Goal: Information Seeking & Learning: Learn about a topic

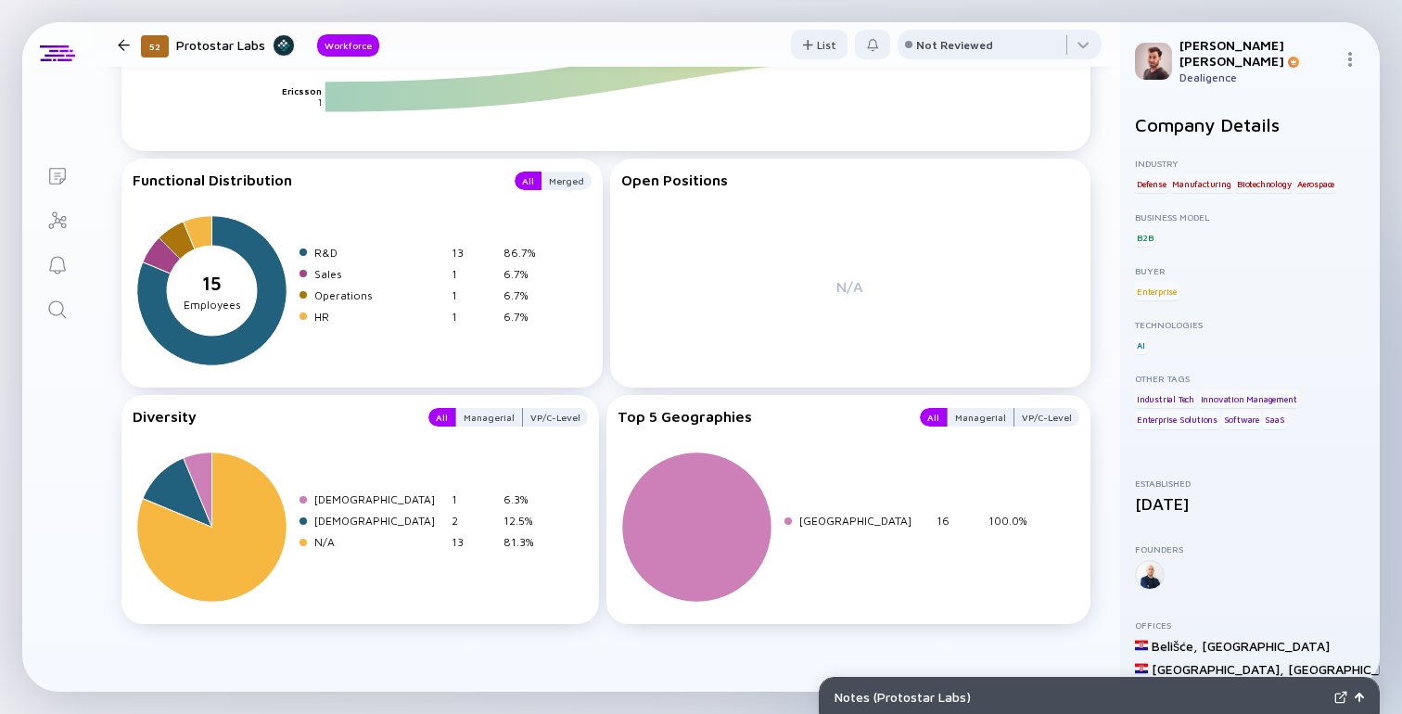
scroll to position [1732, 0]
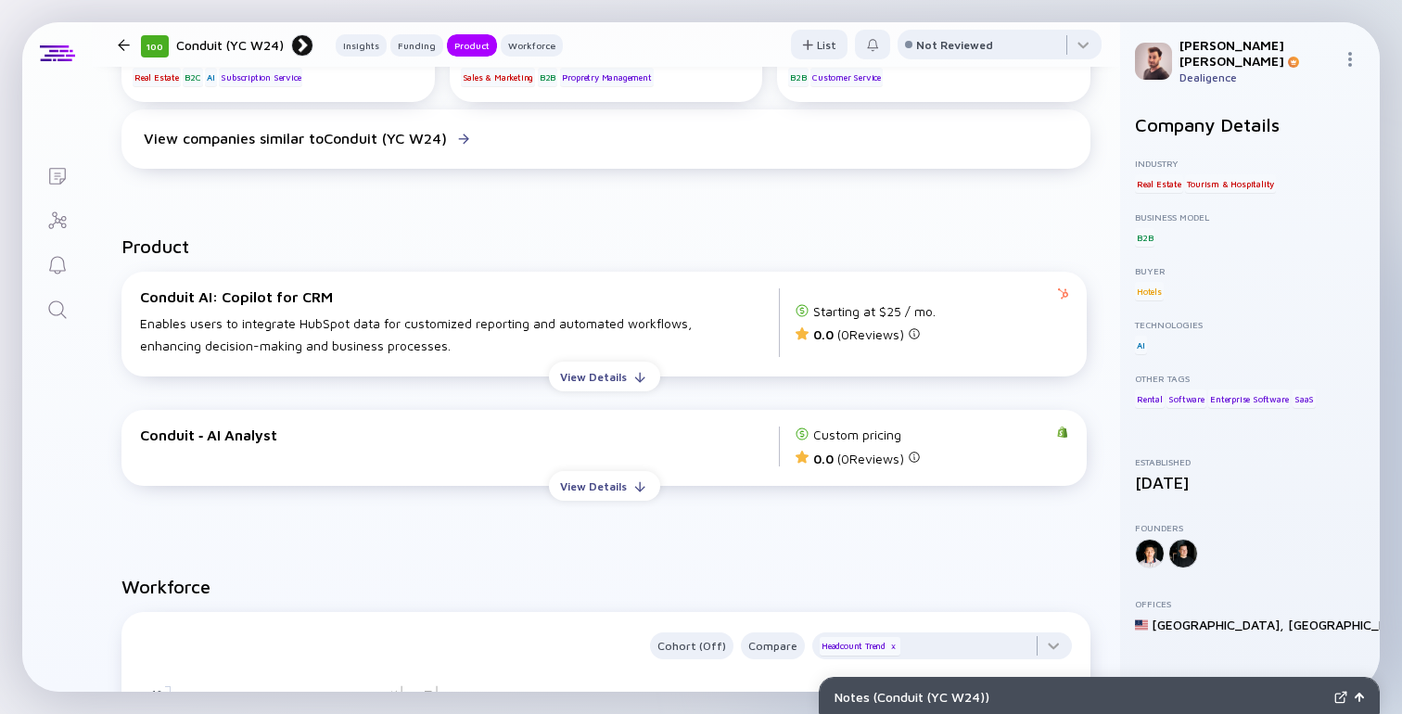
scroll to position [1401, 0]
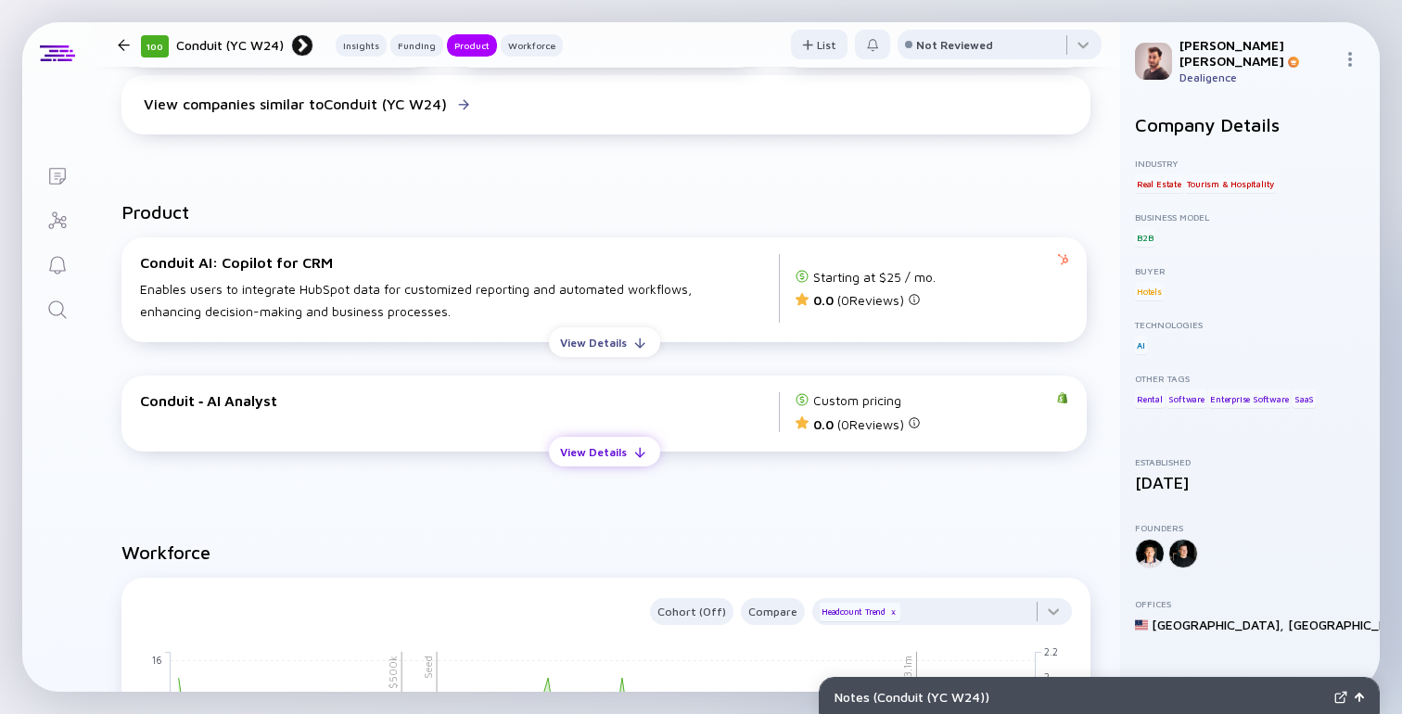
click at [589, 452] on div "View Details" at bounding box center [593, 452] width 89 height 29
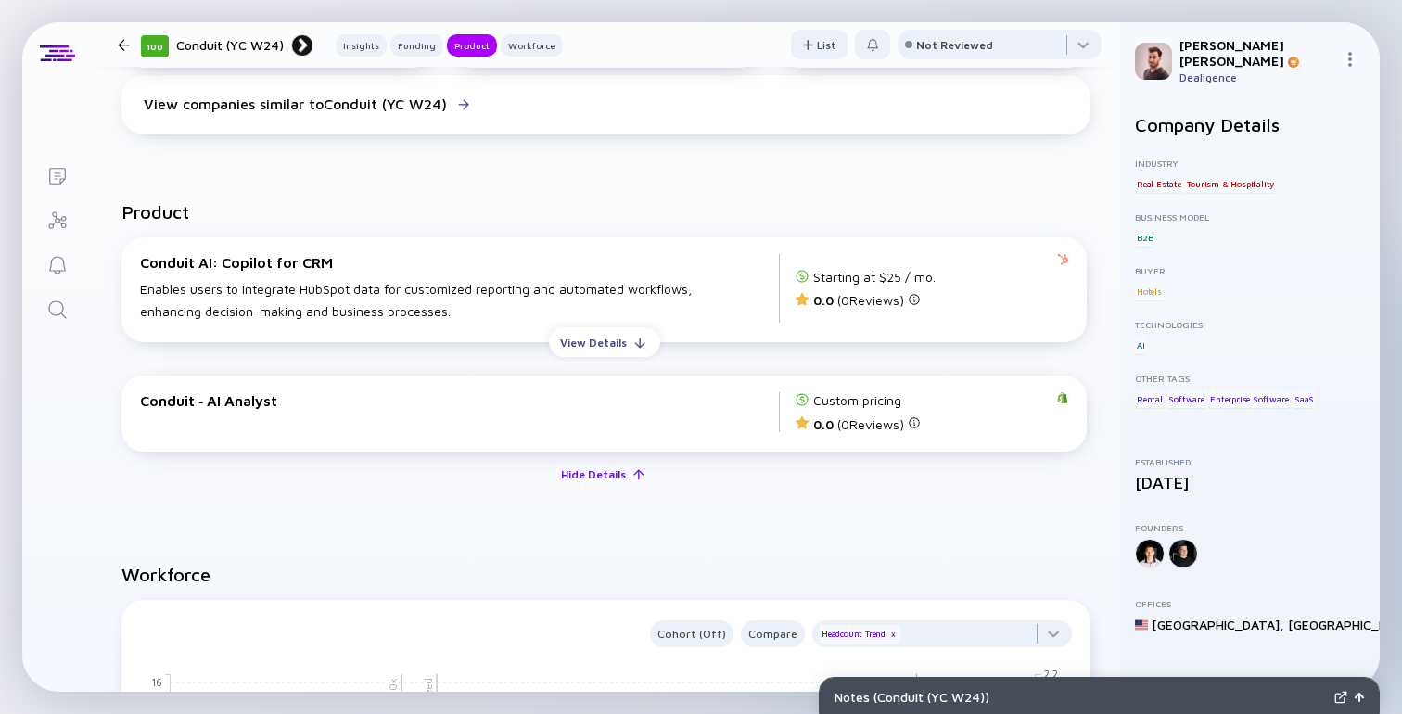
click at [586, 483] on div "Hide Details" at bounding box center [593, 474] width 87 height 29
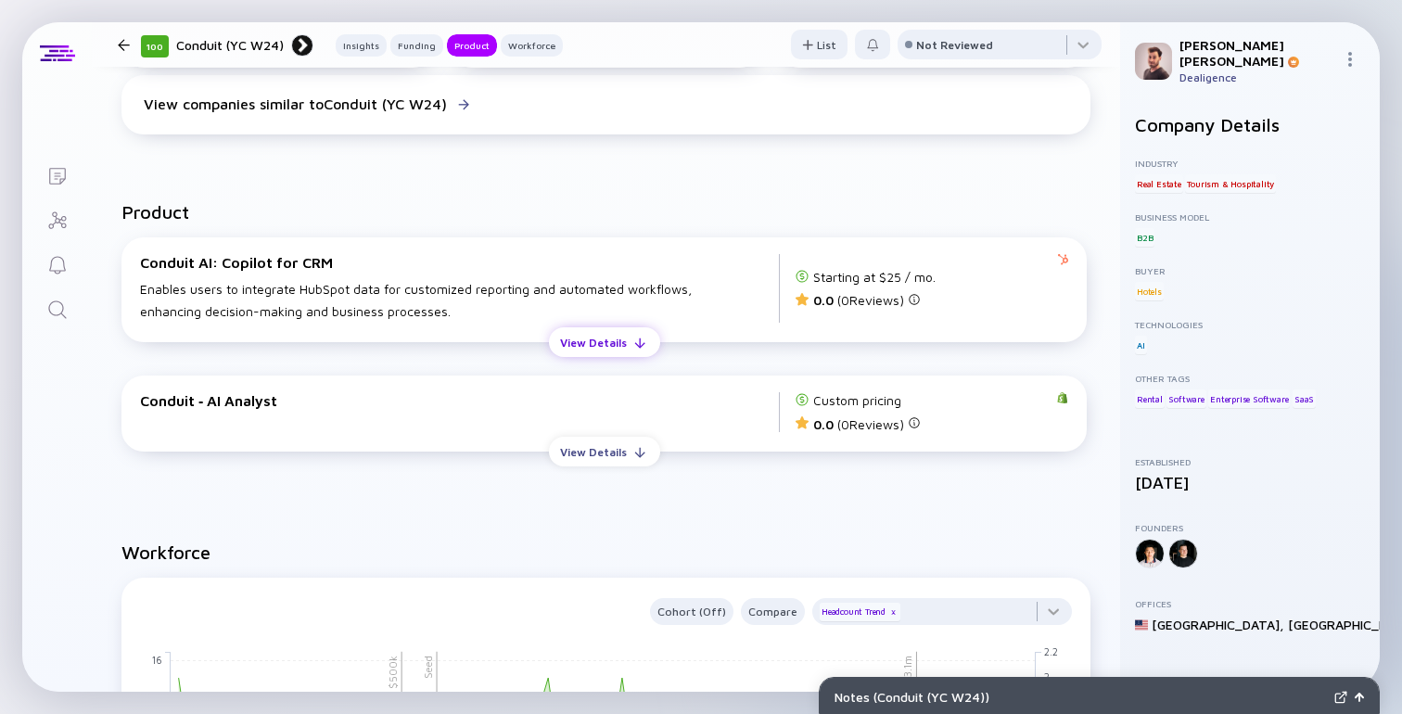
click at [605, 347] on div "View Details" at bounding box center [593, 342] width 89 height 29
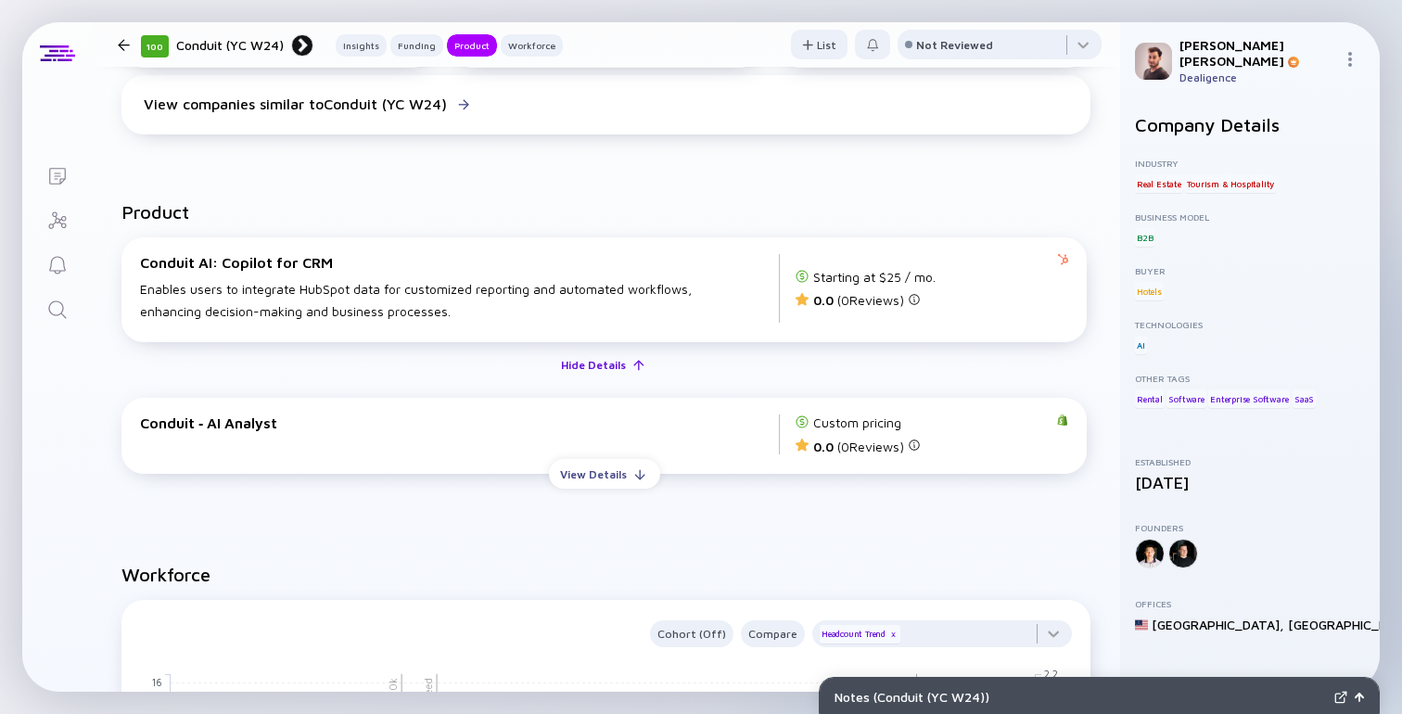
click at [601, 371] on div "Hide Details" at bounding box center [593, 364] width 87 height 29
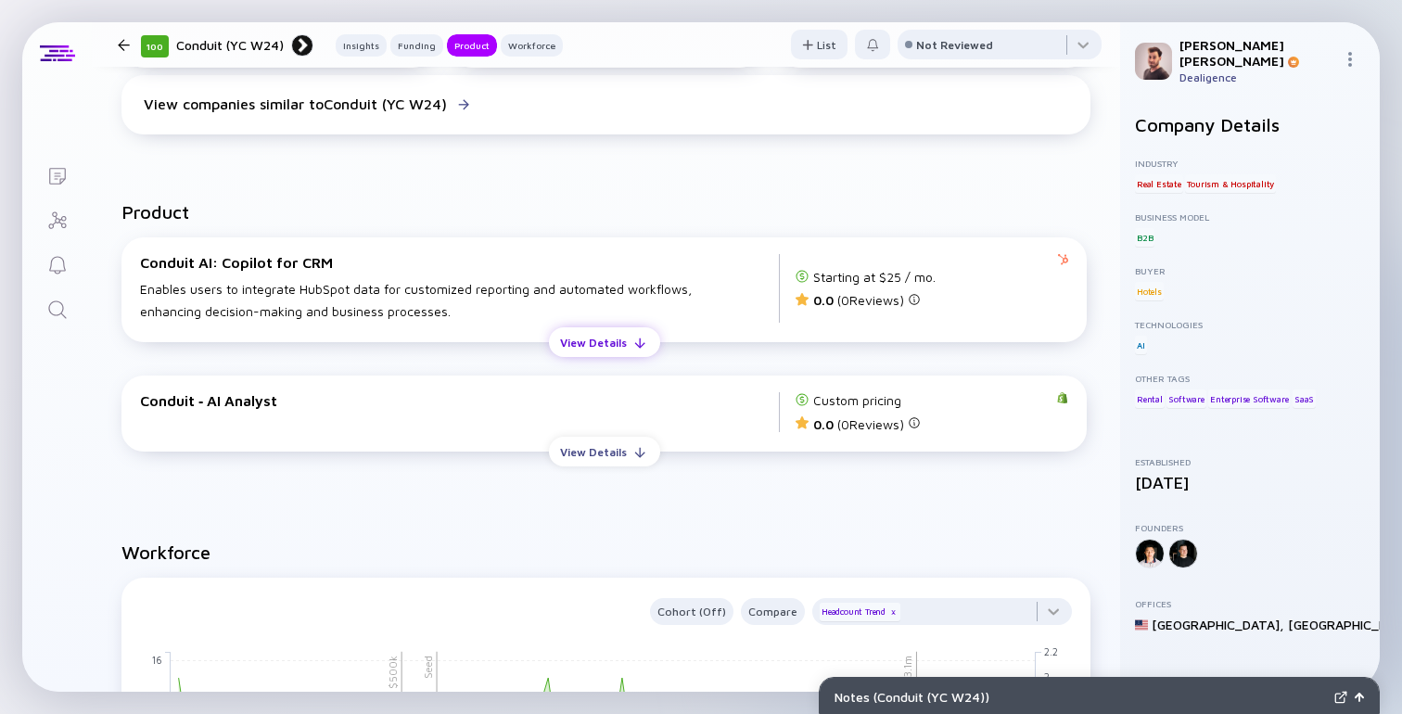
click at [643, 343] on button "View Details" at bounding box center [604, 342] width 111 height 30
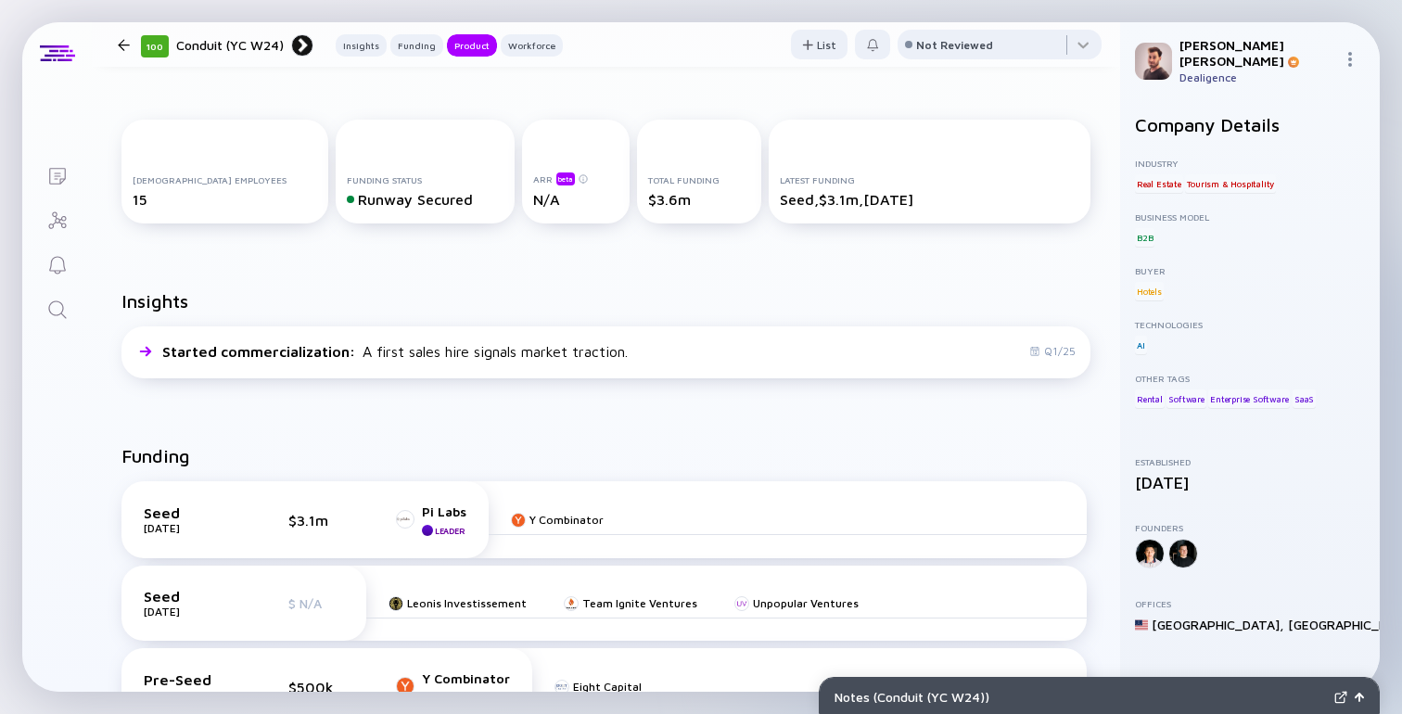
scroll to position [0, 0]
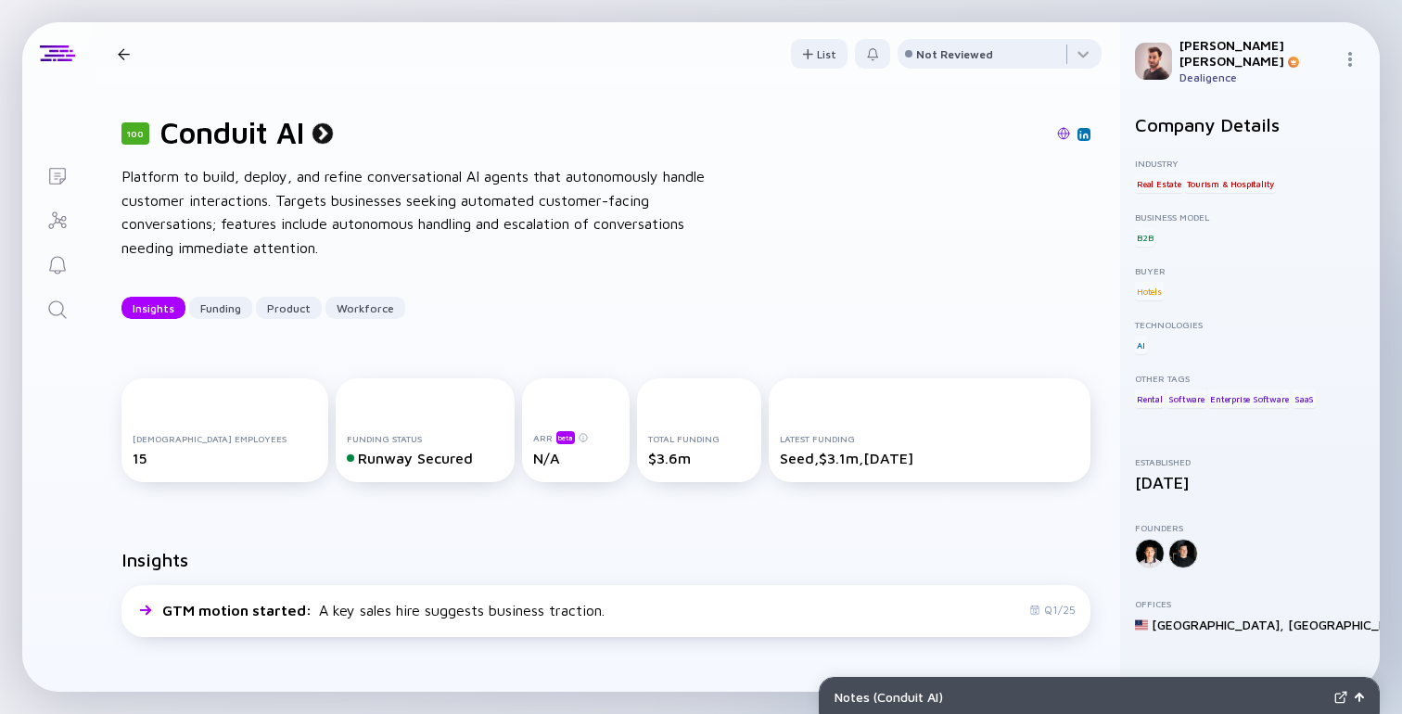
click at [624, 284] on div "100 Conduit AI Platform to build, deploy, and refine conversational AI agents t…" at bounding box center [606, 216] width 1028 height 263
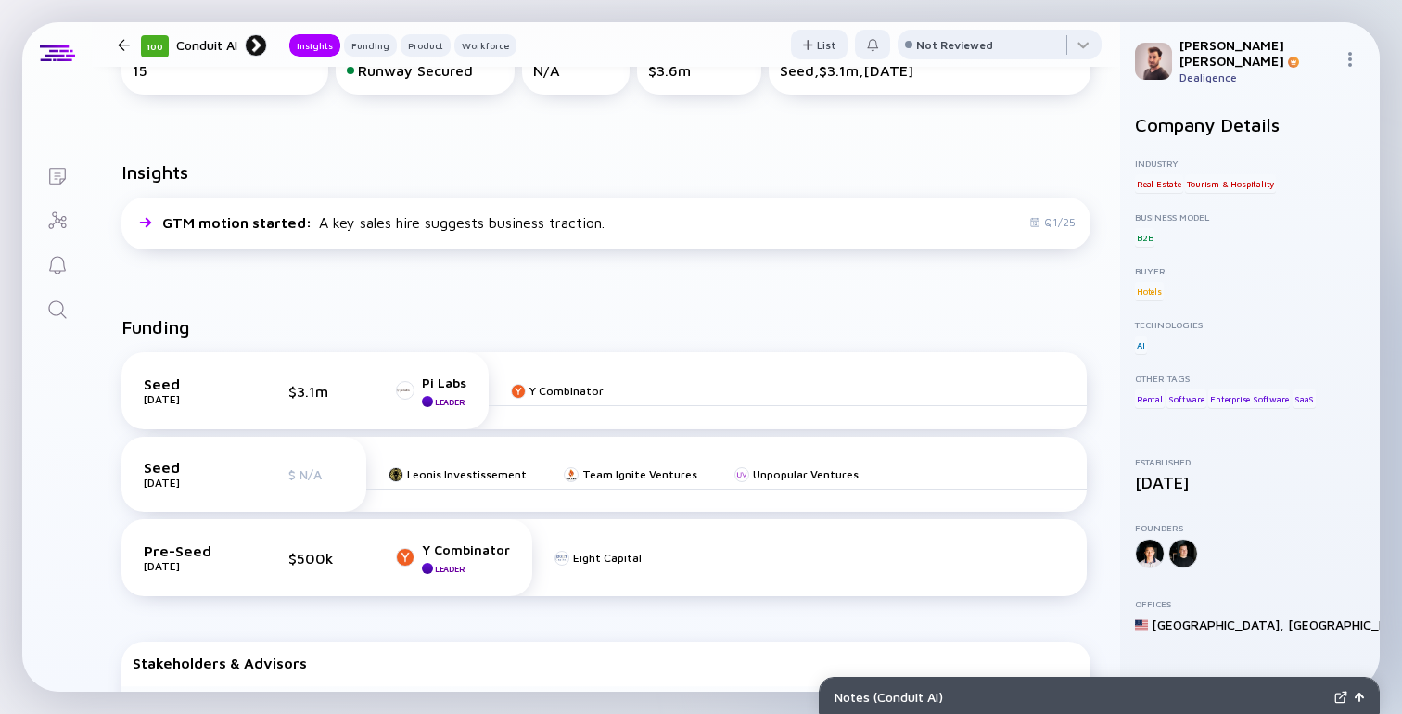
scroll to position [392, 0]
